Goal: Information Seeking & Learning: Learn about a topic

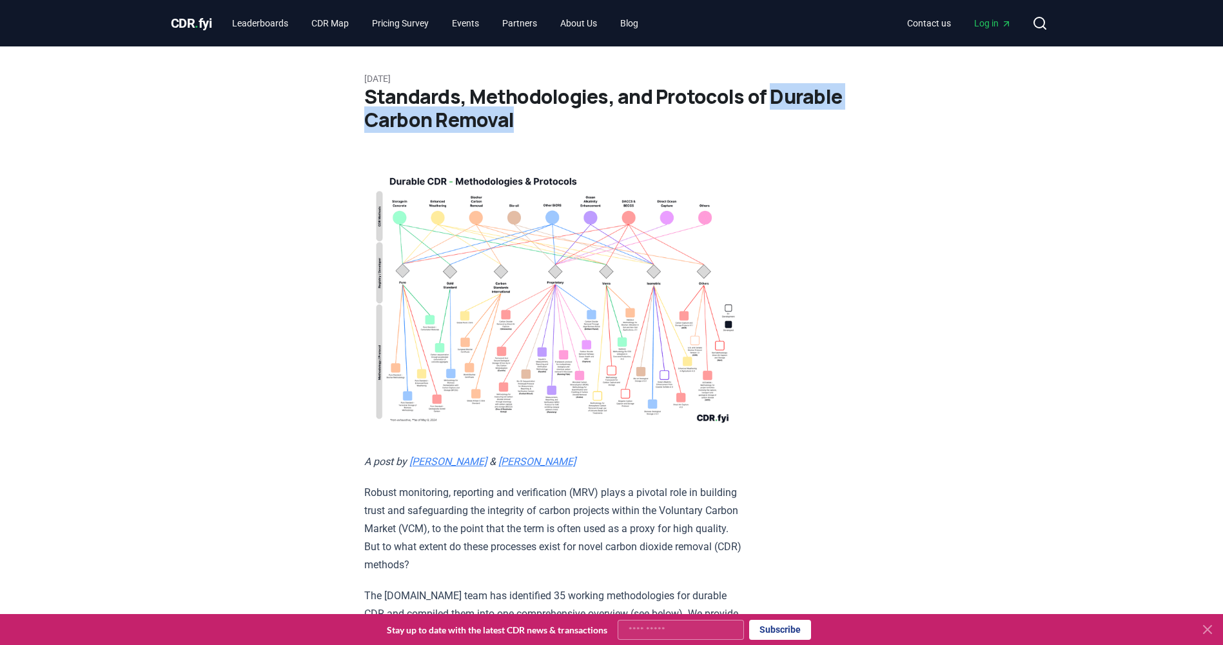
drag, startPoint x: 765, startPoint y: 97, endPoint x: 529, endPoint y: 117, distance: 236.8
click at [529, 117] on h1 "Standards, Methodologies, and Protocols of Durable Carbon Removal" at bounding box center [611, 108] width 495 height 46
drag, startPoint x: 529, startPoint y: 117, endPoint x: 474, endPoint y: 121, distance: 55.6
copy h1 "Durable Carbon Removal"
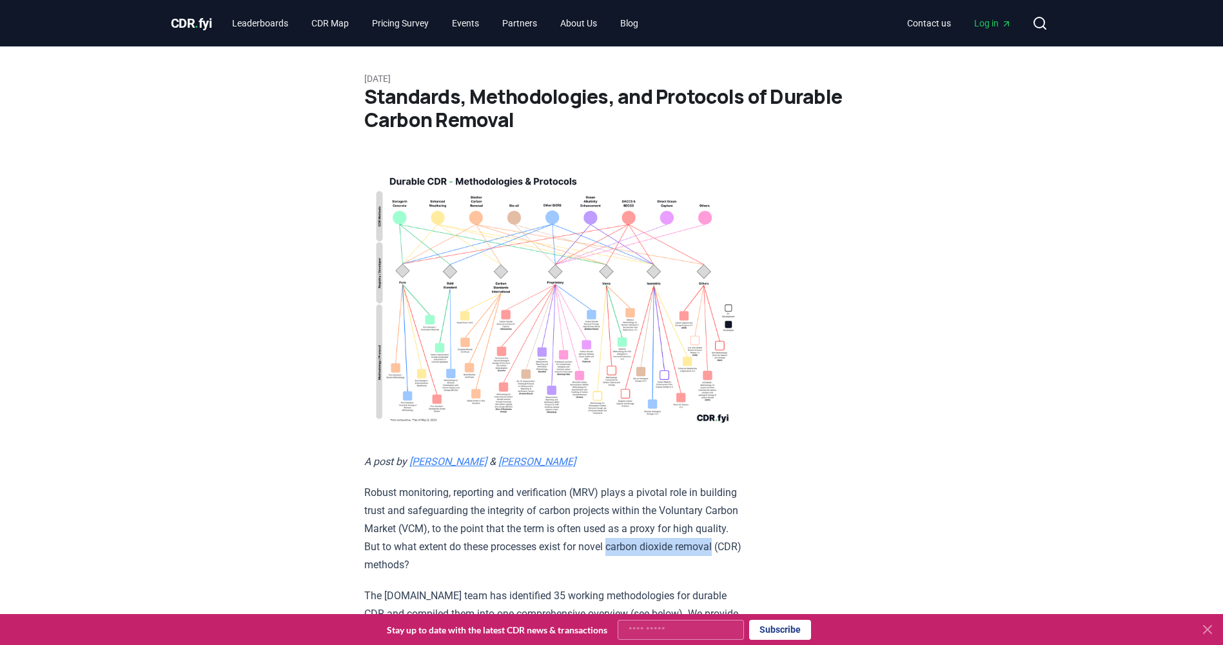
drag, startPoint x: 473, startPoint y: 559, endPoint x: 365, endPoint y: 559, distance: 108.3
click at [365, 559] on p "Robust monitoring, reporting and verification (MRV) plays a pivotal role in bui…" at bounding box center [552, 528] width 377 height 90
copy p "carbon dioxide removal"
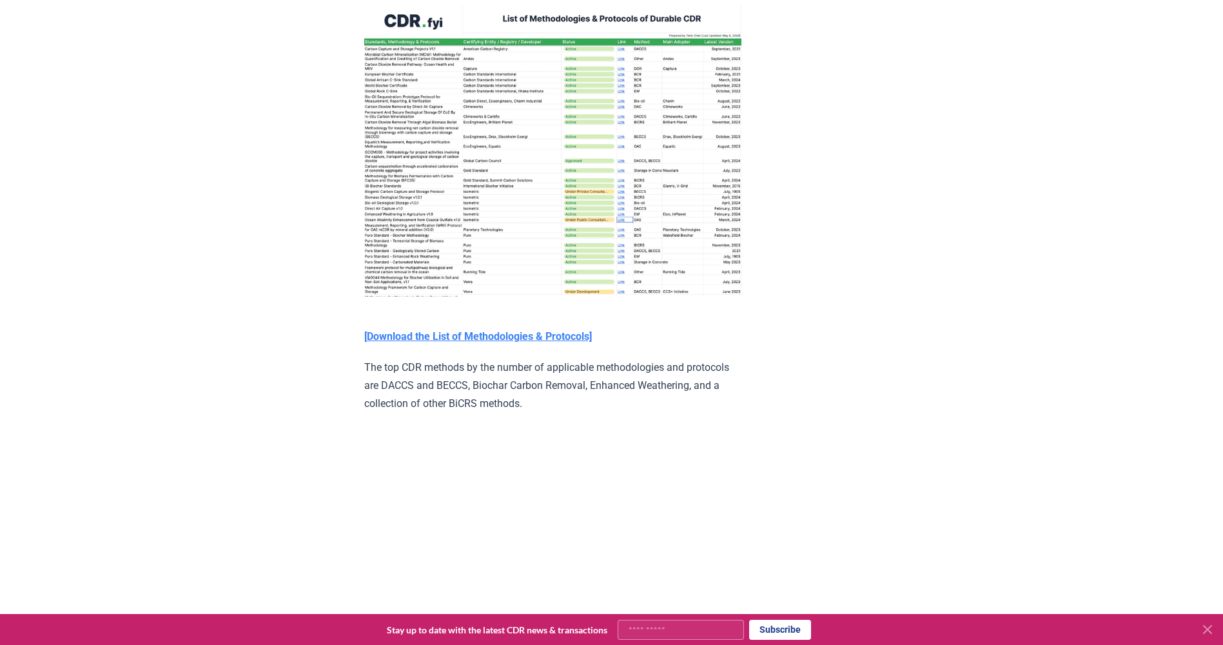
scroll to position [1896, 0]
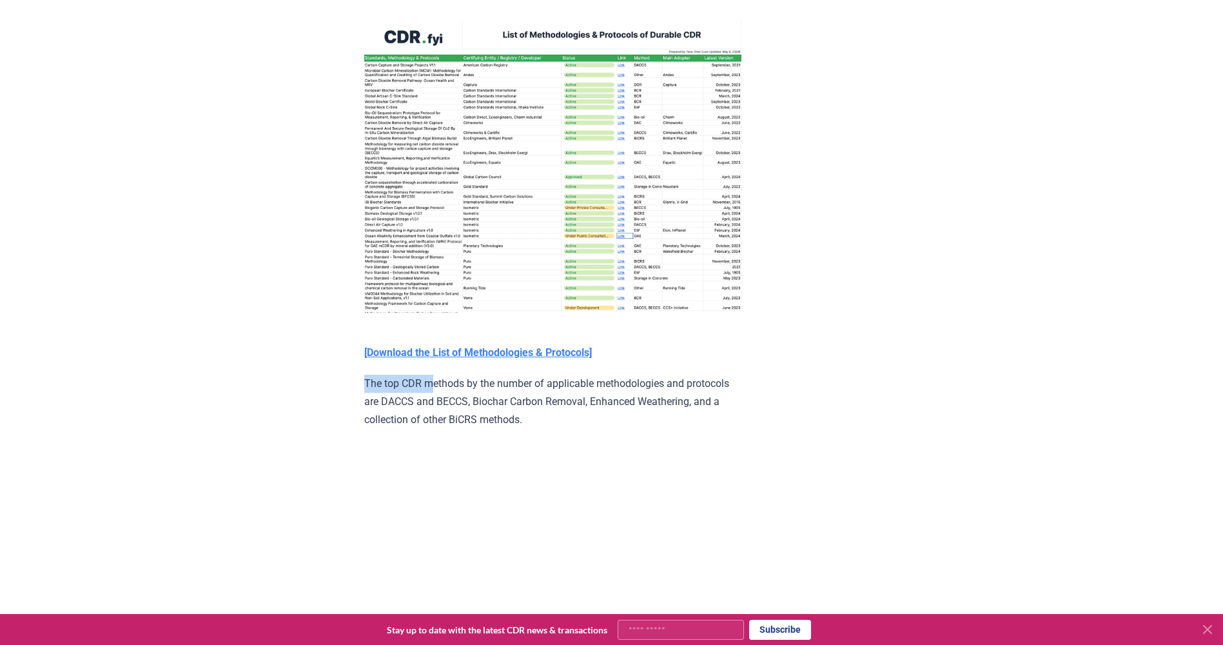
drag, startPoint x: 365, startPoint y: 410, endPoint x: 431, endPoint y: 411, distance: 65.8
click at [431, 411] on p "The top CDR methods by the number of applicable methodologies and protocols are…" at bounding box center [552, 402] width 377 height 54
drag, startPoint x: 431, startPoint y: 411, endPoint x: 474, endPoint y: 415, distance: 43.4
click at [474, 415] on p "The top CDR methods by the number of applicable methodologies and protocols are…" at bounding box center [552, 402] width 377 height 54
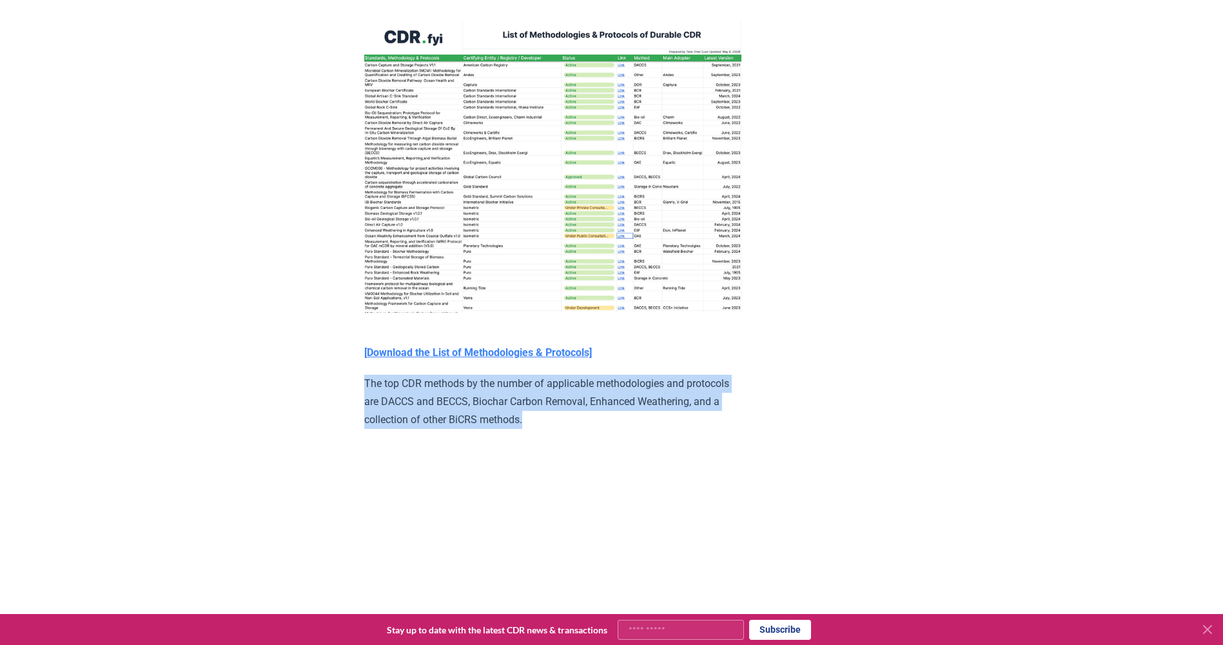
drag, startPoint x: 364, startPoint y: 413, endPoint x: 619, endPoint y: 447, distance: 257.5
click at [619, 429] on p "The top CDR methods by the number of applicable methodologies and protocols are…" at bounding box center [552, 402] width 377 height 54
copy p "The top CDR methods by the number of applicable methodologies and protocols are…"
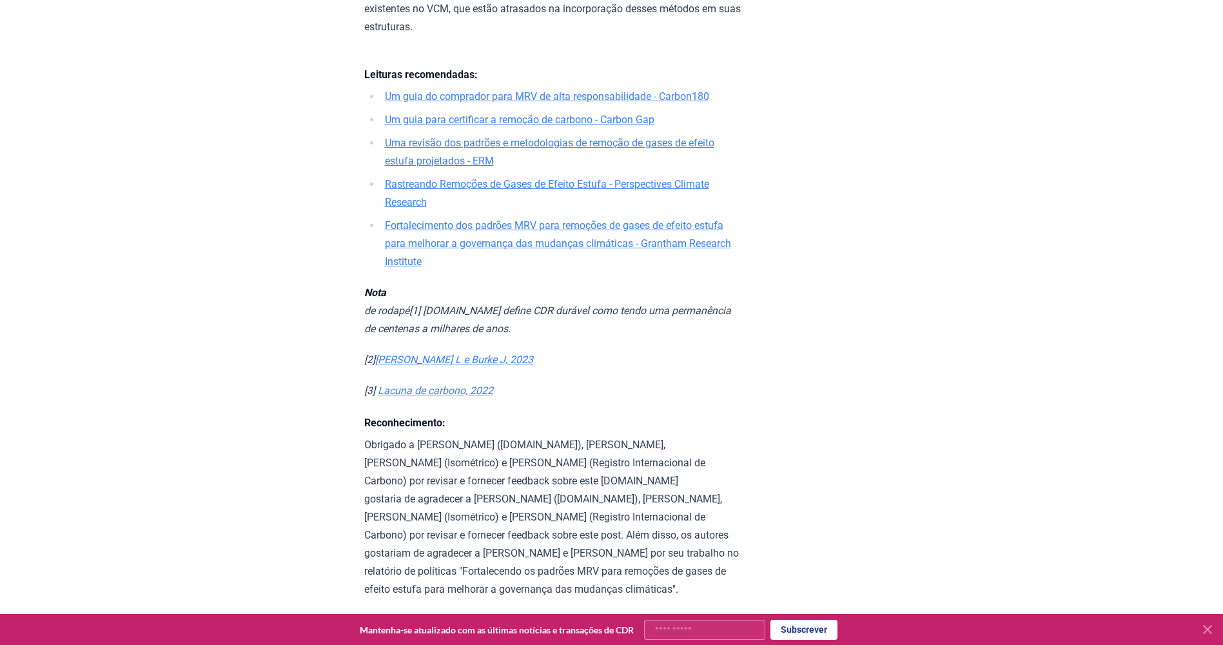
scroll to position [3835, 0]
